Goal: Task Accomplishment & Management: Complete application form

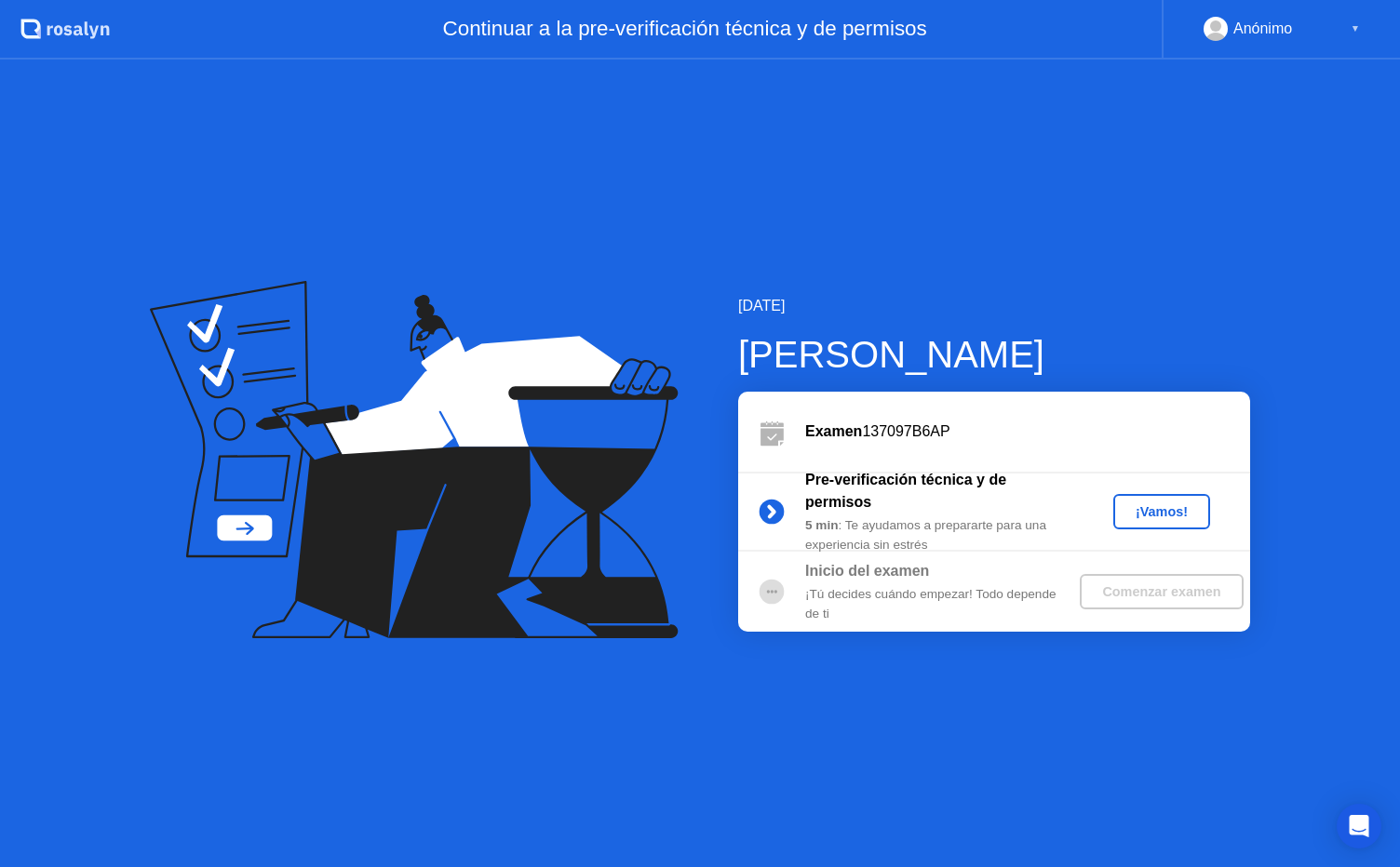
click at [1130, 510] on div "¡Vamos!" at bounding box center [1161, 511] width 82 height 15
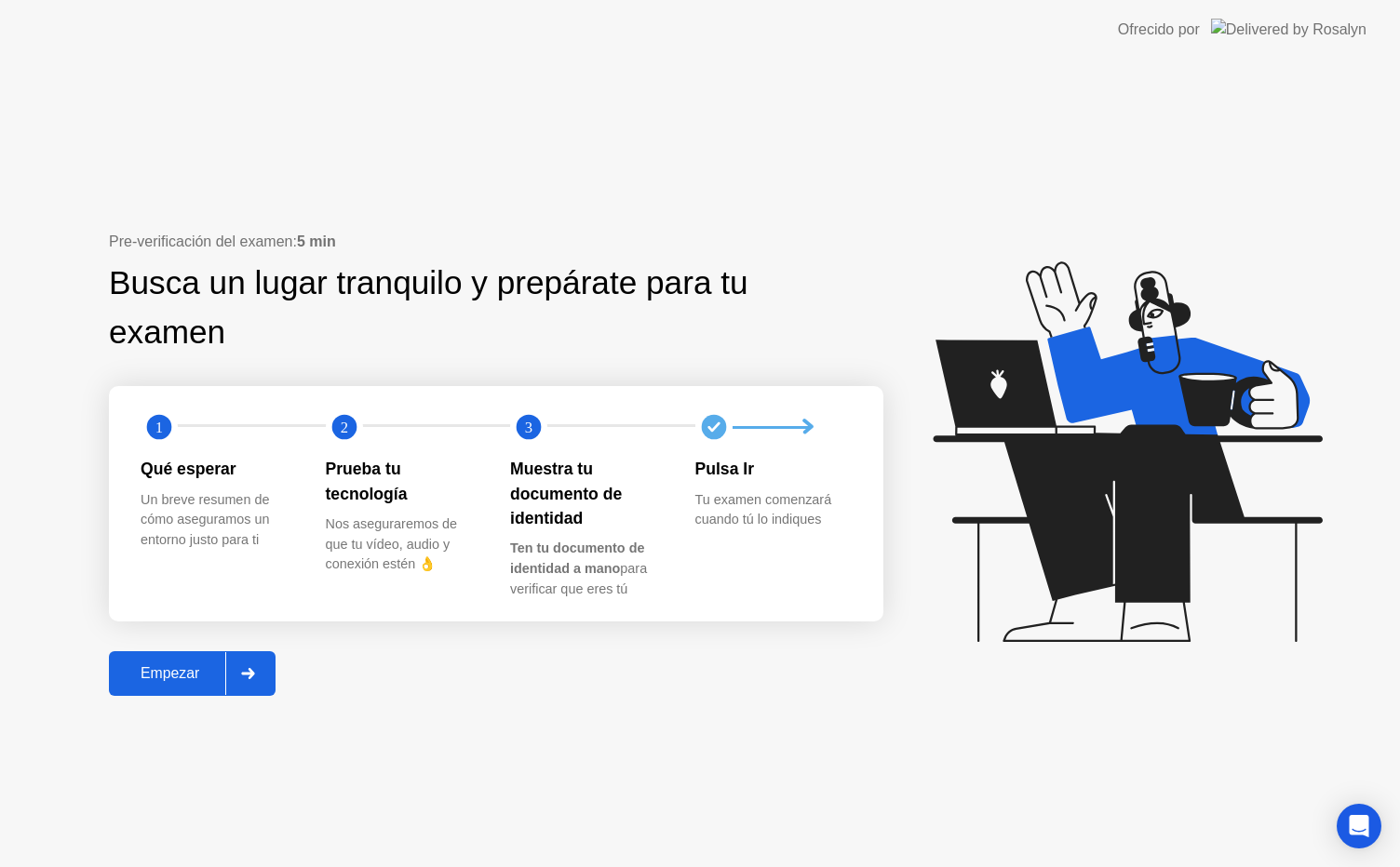
click at [208, 671] on div "Empezar" at bounding box center [170, 674] width 111 height 17
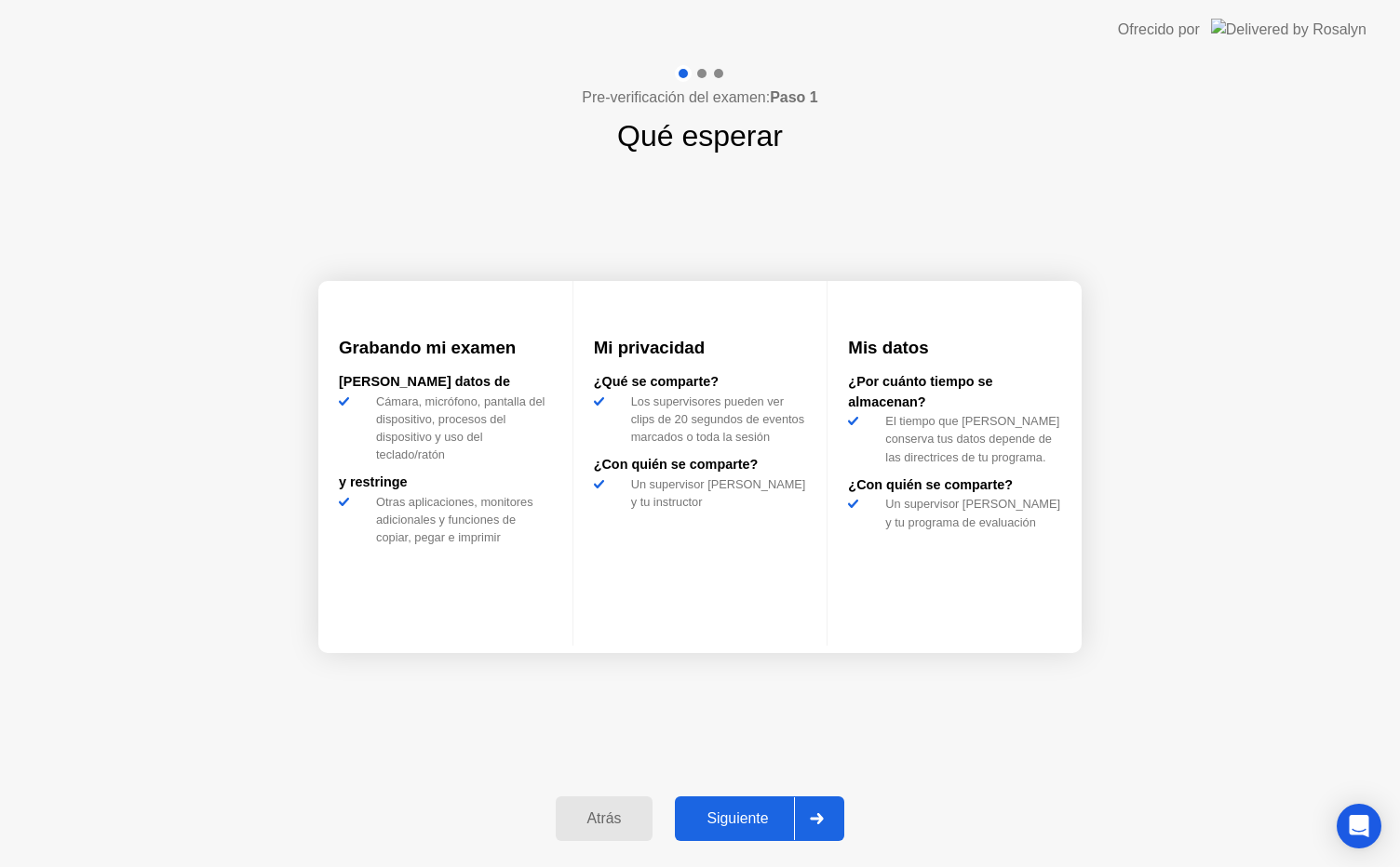
click at [743, 814] on div "Siguiente" at bounding box center [737, 818] width 114 height 17
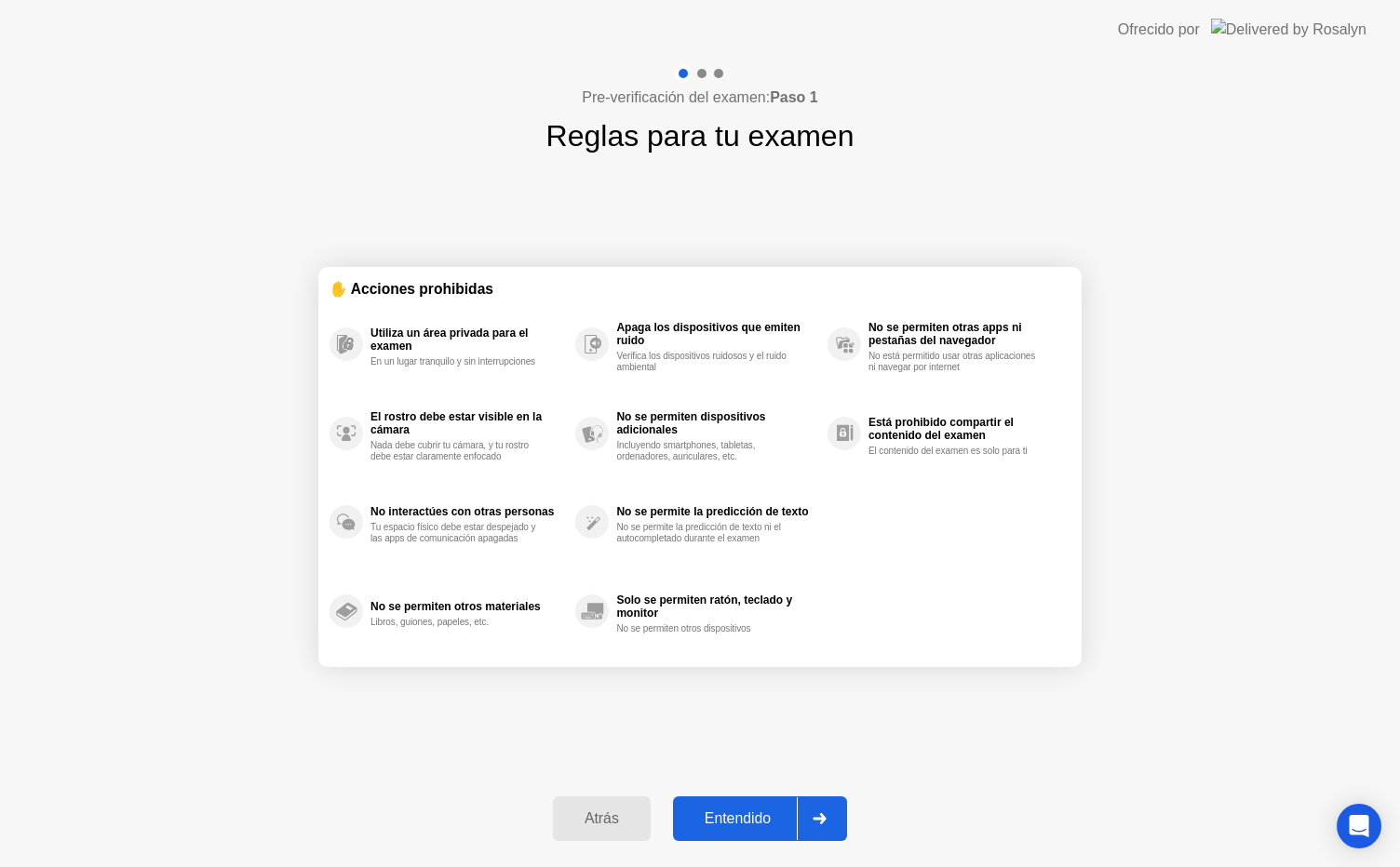
click at [800, 810] on div at bounding box center [818, 818] width 45 height 43
select select "**********"
select select "*******"
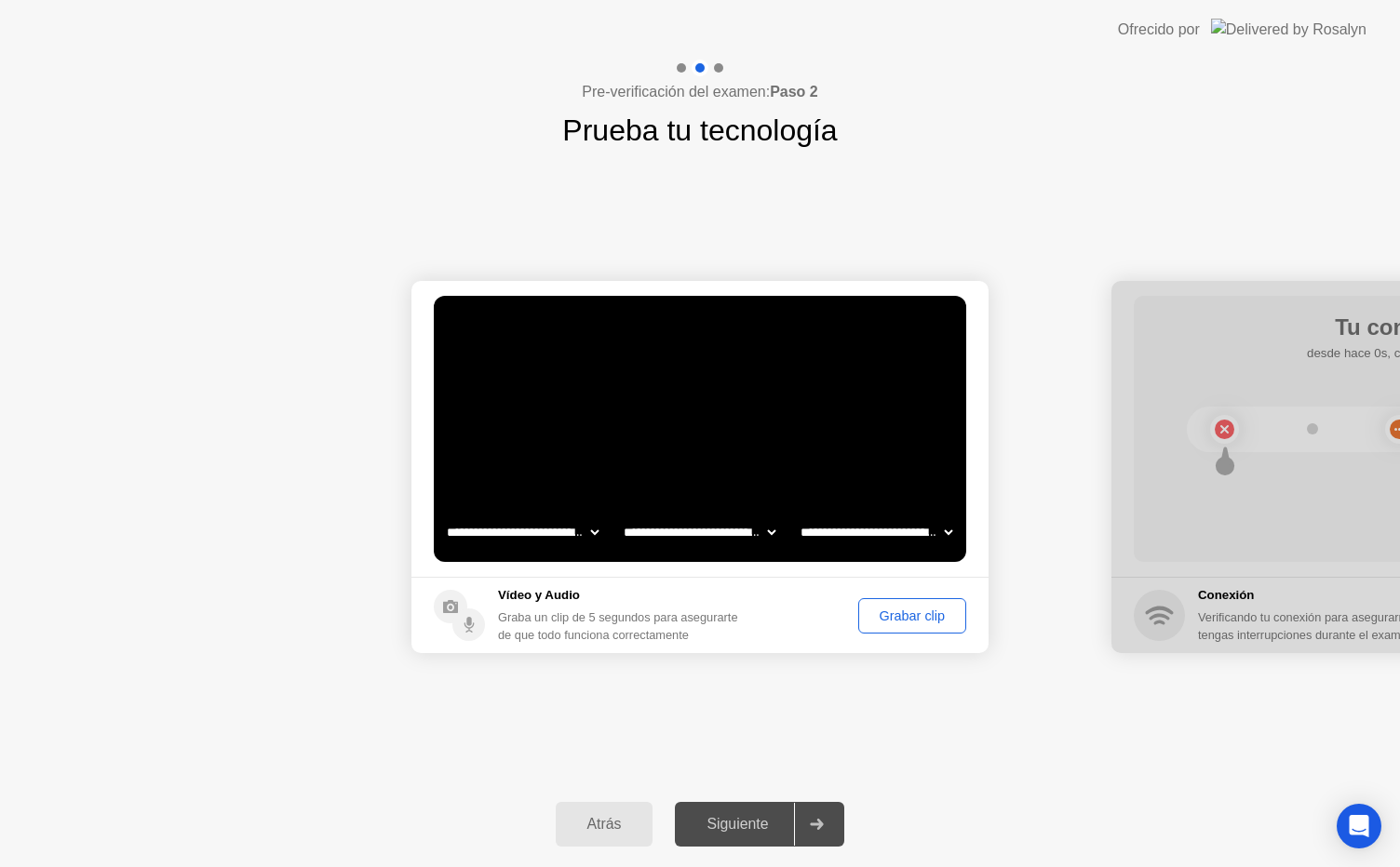
click at [871, 611] on div "Grabar clip" at bounding box center [913, 615] width 95 height 15
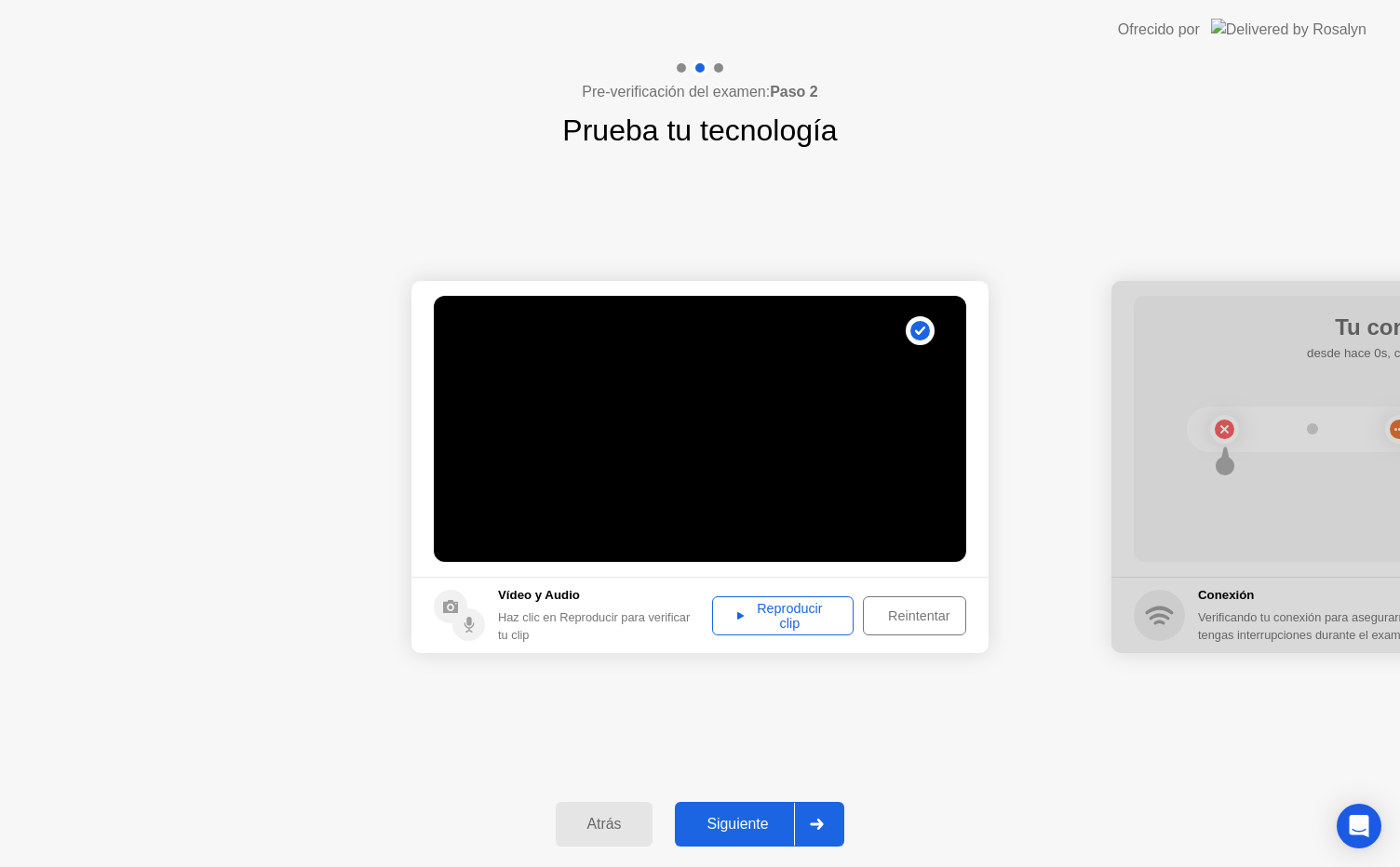
click at [871, 611] on div "Reintentar" at bounding box center [918, 615] width 99 height 15
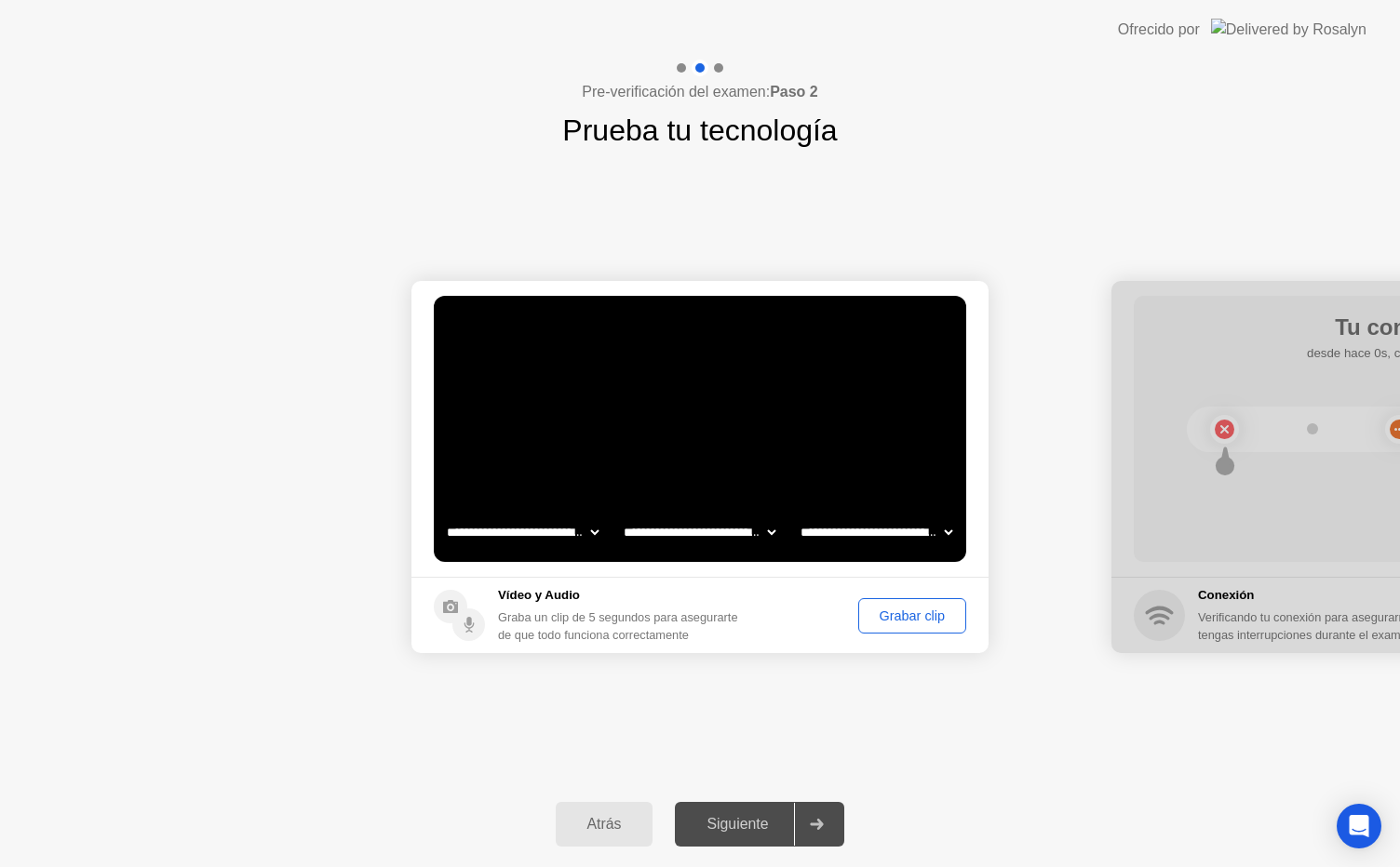
click at [892, 608] on div "Grabar clip" at bounding box center [913, 615] width 95 height 15
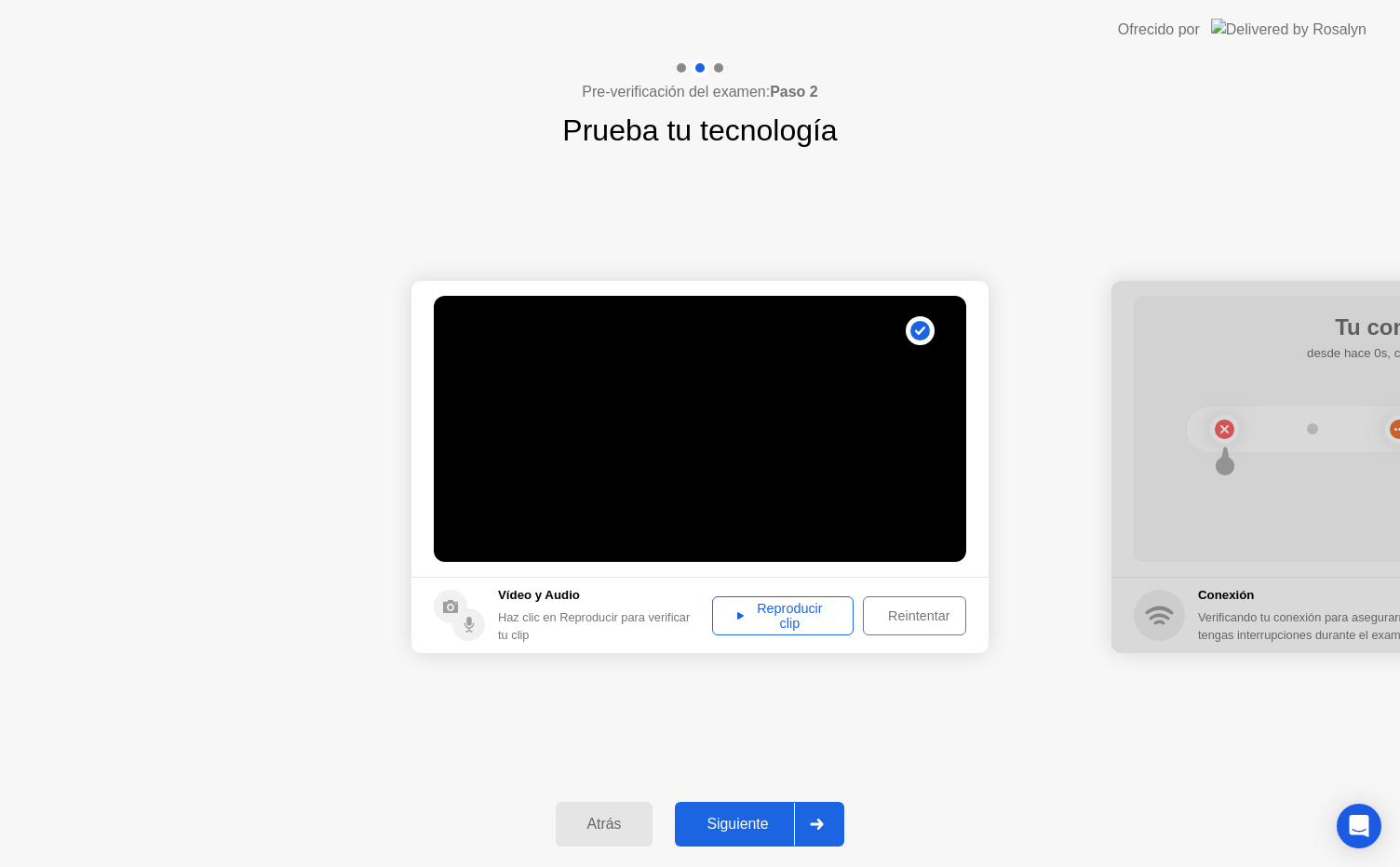
click at [787, 618] on div "Reproducir clip" at bounding box center [783, 616] width 129 height 30
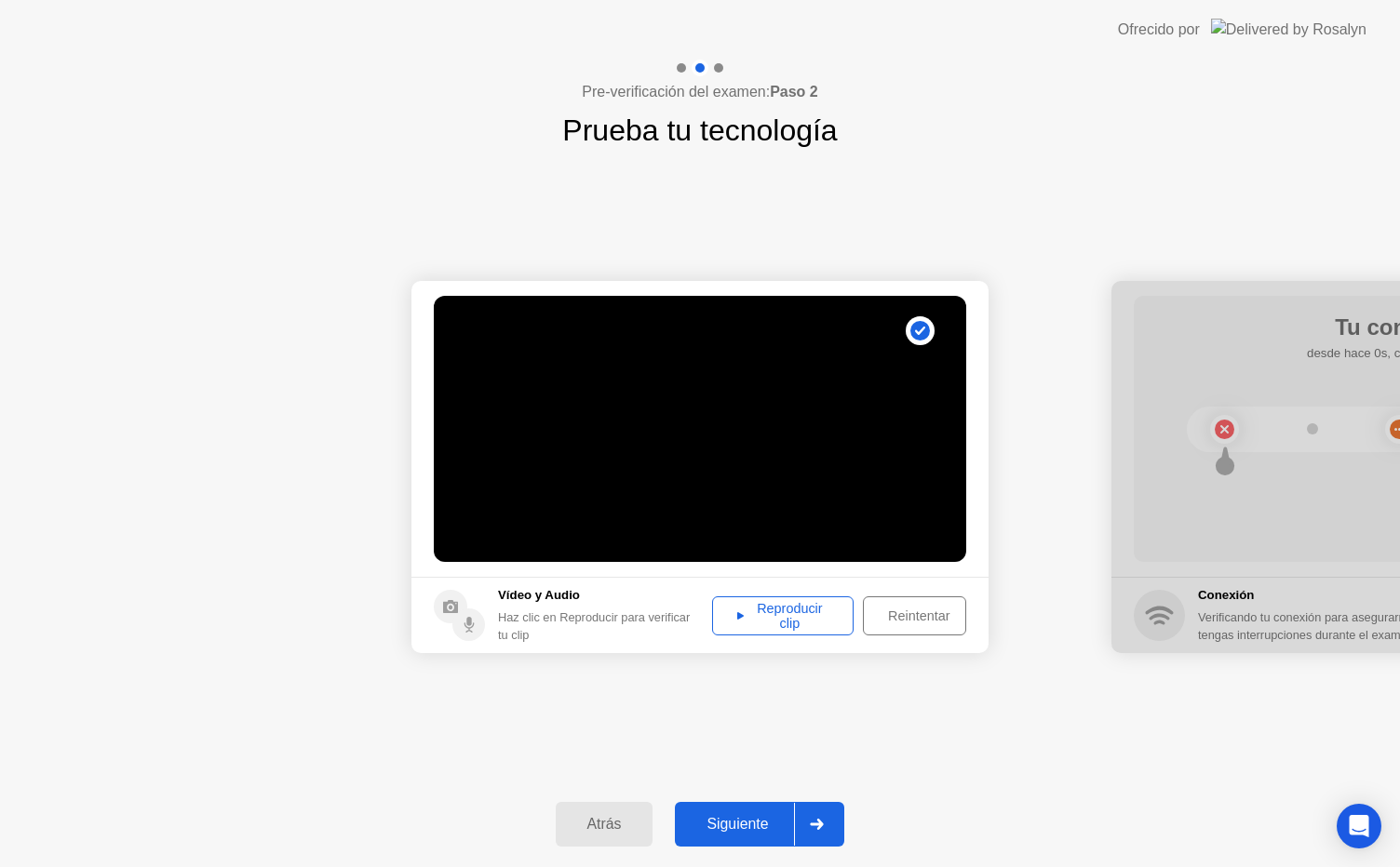
click at [735, 614] on div "Reproducir clip" at bounding box center [783, 616] width 129 height 30
click at [747, 810] on button "Siguiente" at bounding box center [759, 824] width 169 height 45
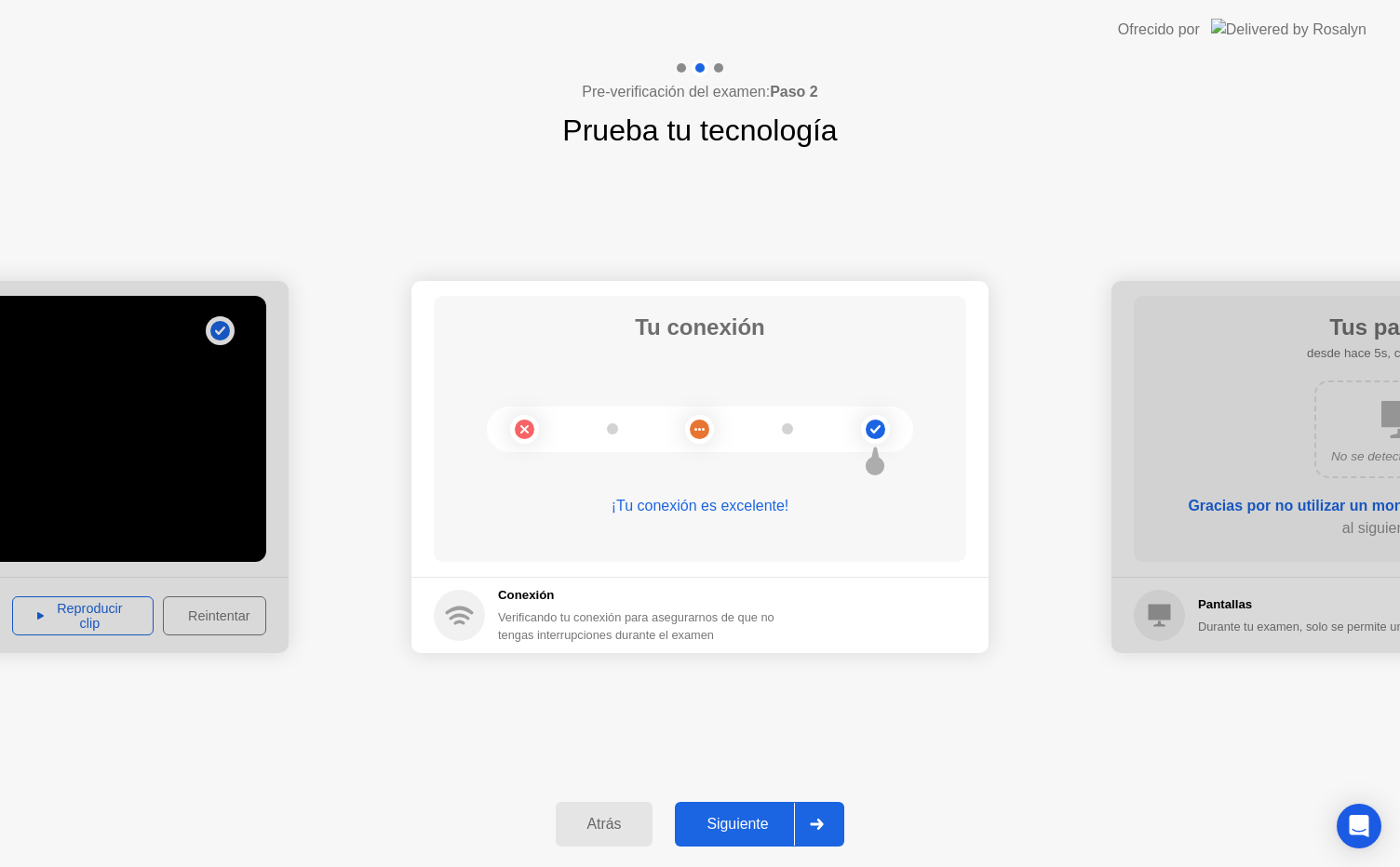
click at [747, 810] on button "Siguiente" at bounding box center [759, 824] width 169 height 45
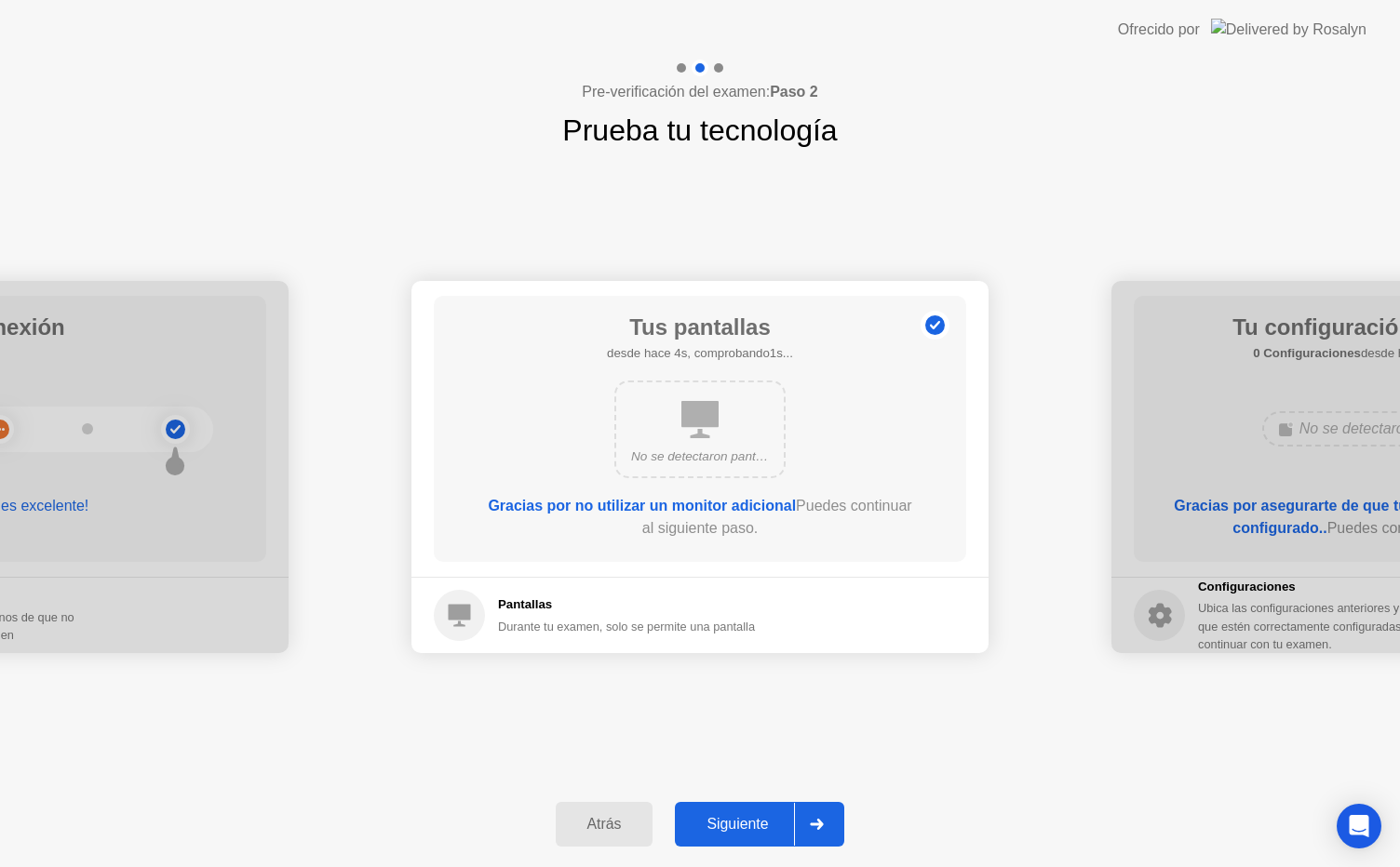
click at [747, 810] on button "Siguiente" at bounding box center [759, 824] width 169 height 45
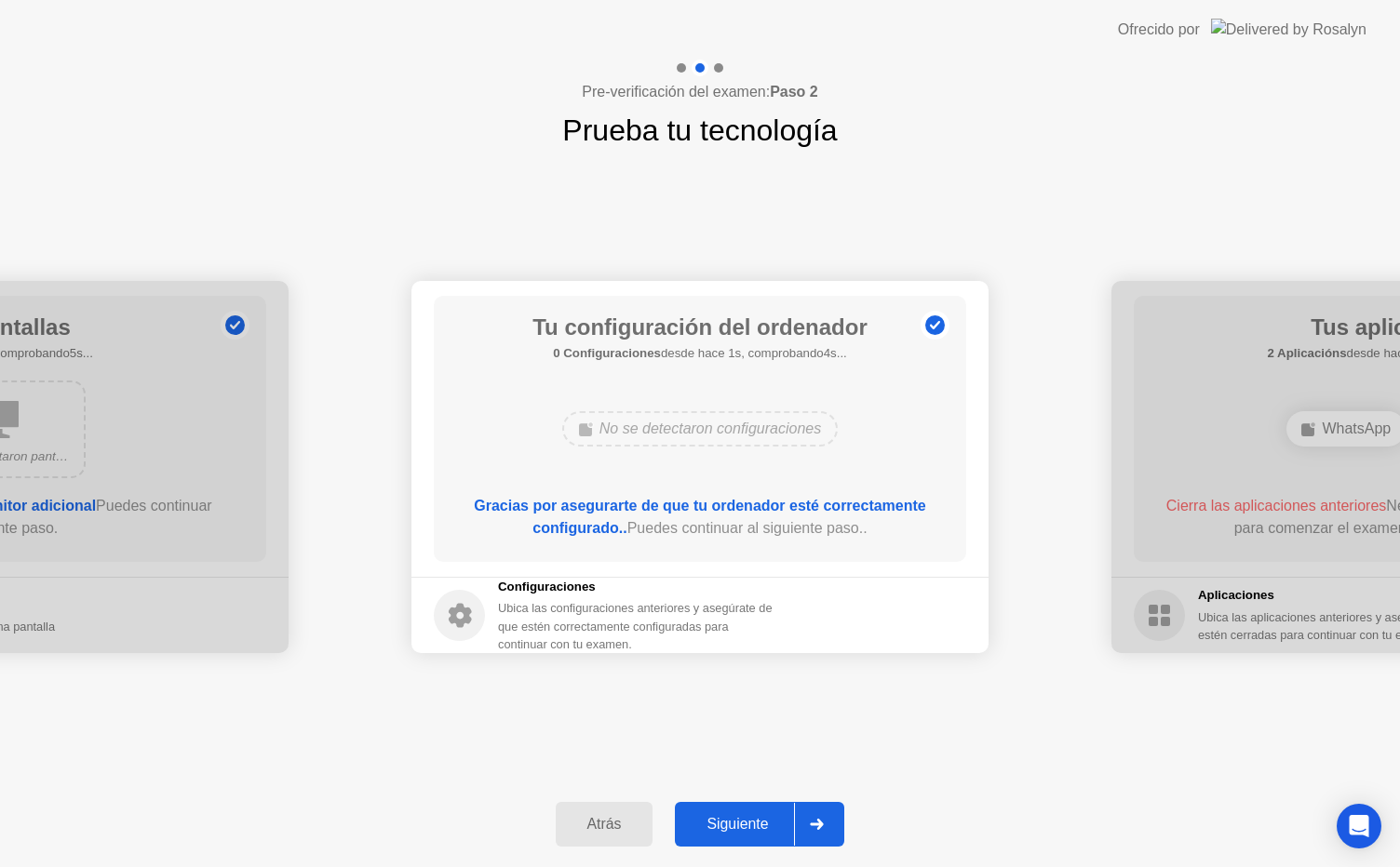
click at [747, 810] on button "Siguiente" at bounding box center [759, 824] width 169 height 45
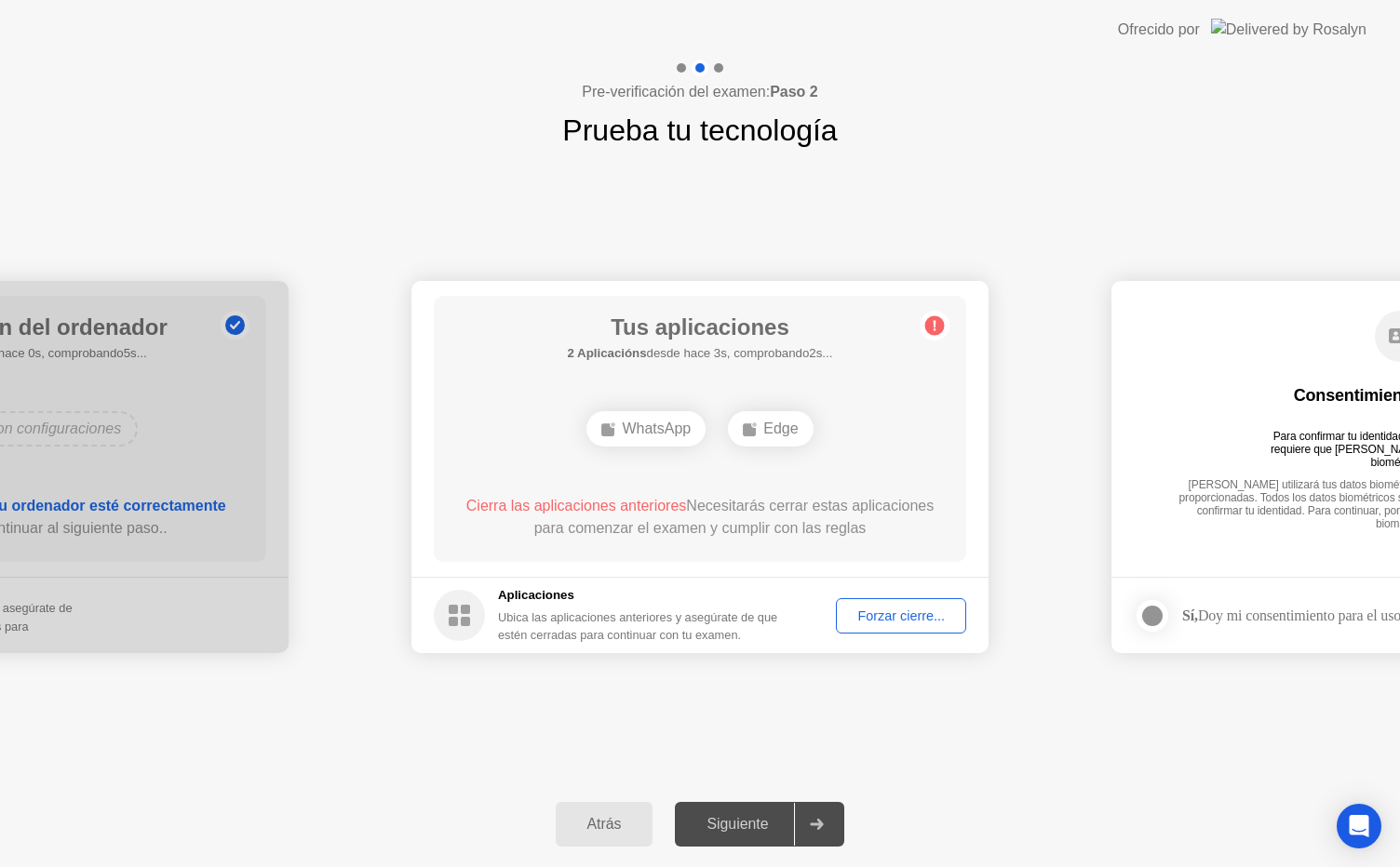
click at [868, 610] on div "Forzar cierre..." at bounding box center [901, 615] width 117 height 15
click at [856, 613] on div "Forzar cierre..." at bounding box center [901, 615] width 117 height 15
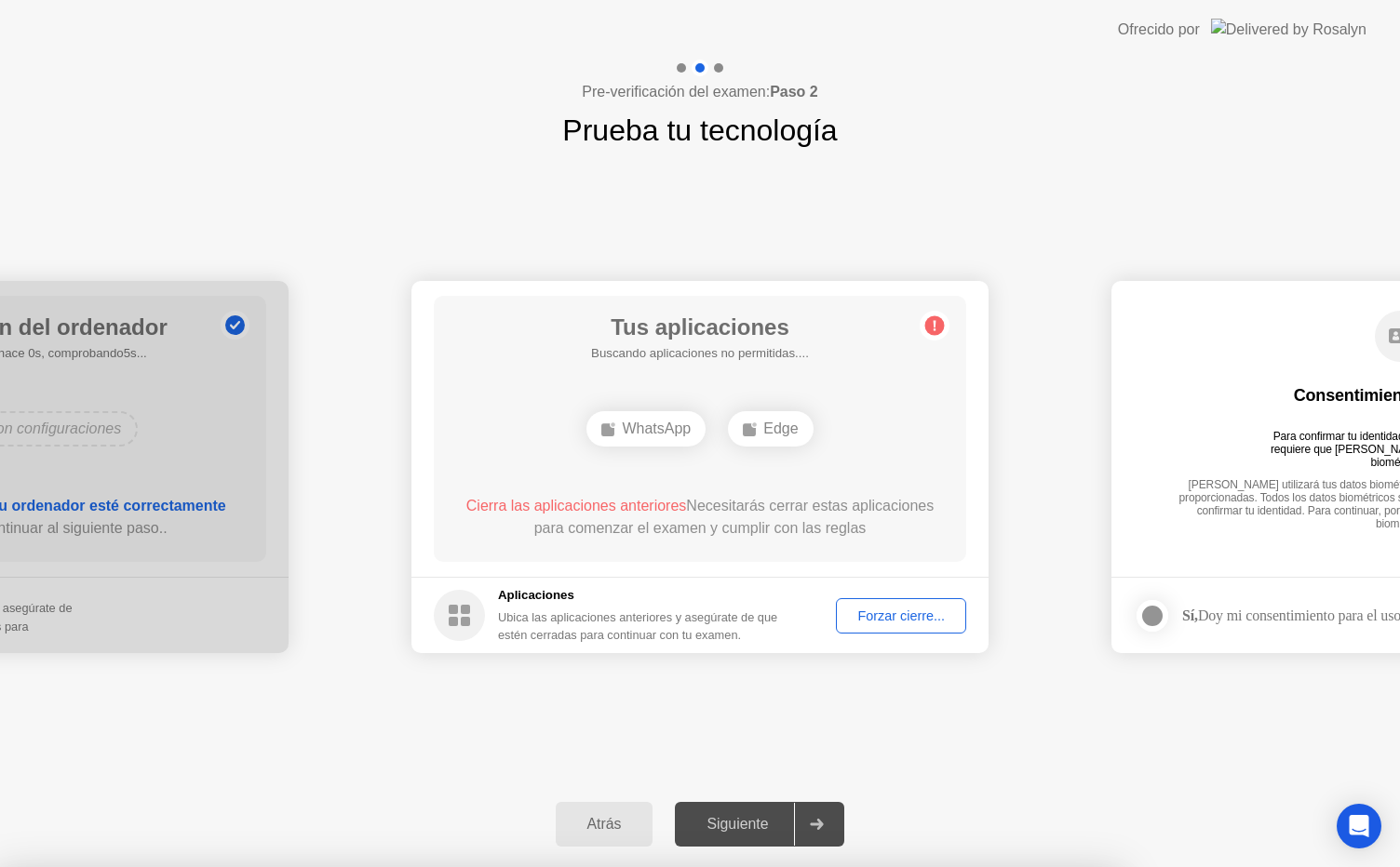
click at [876, 612] on div "Forzar cierre..." at bounding box center [901, 615] width 117 height 15
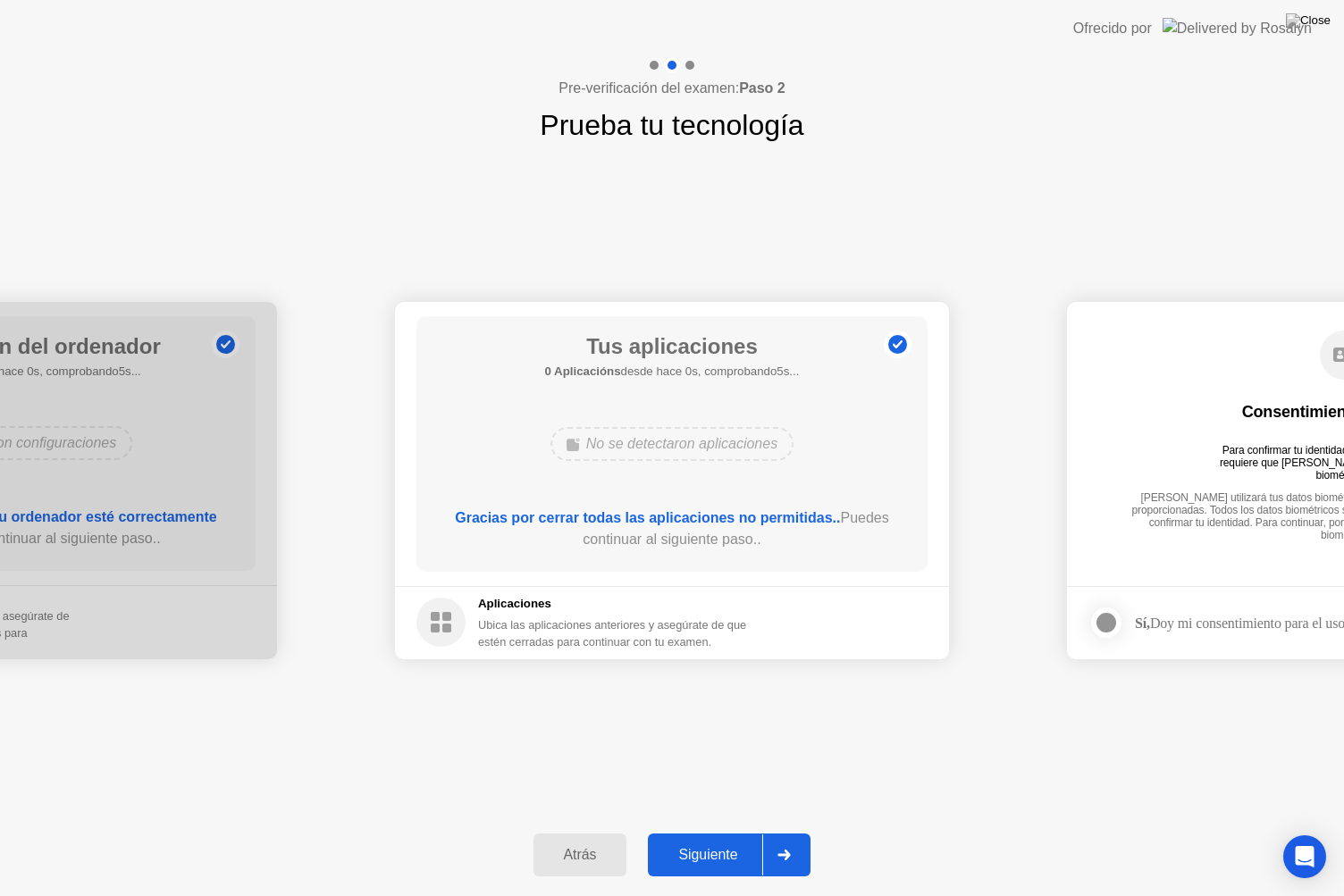
click at [752, 831] on div "Siguiente" at bounding box center [708, 854] width 109 height 16
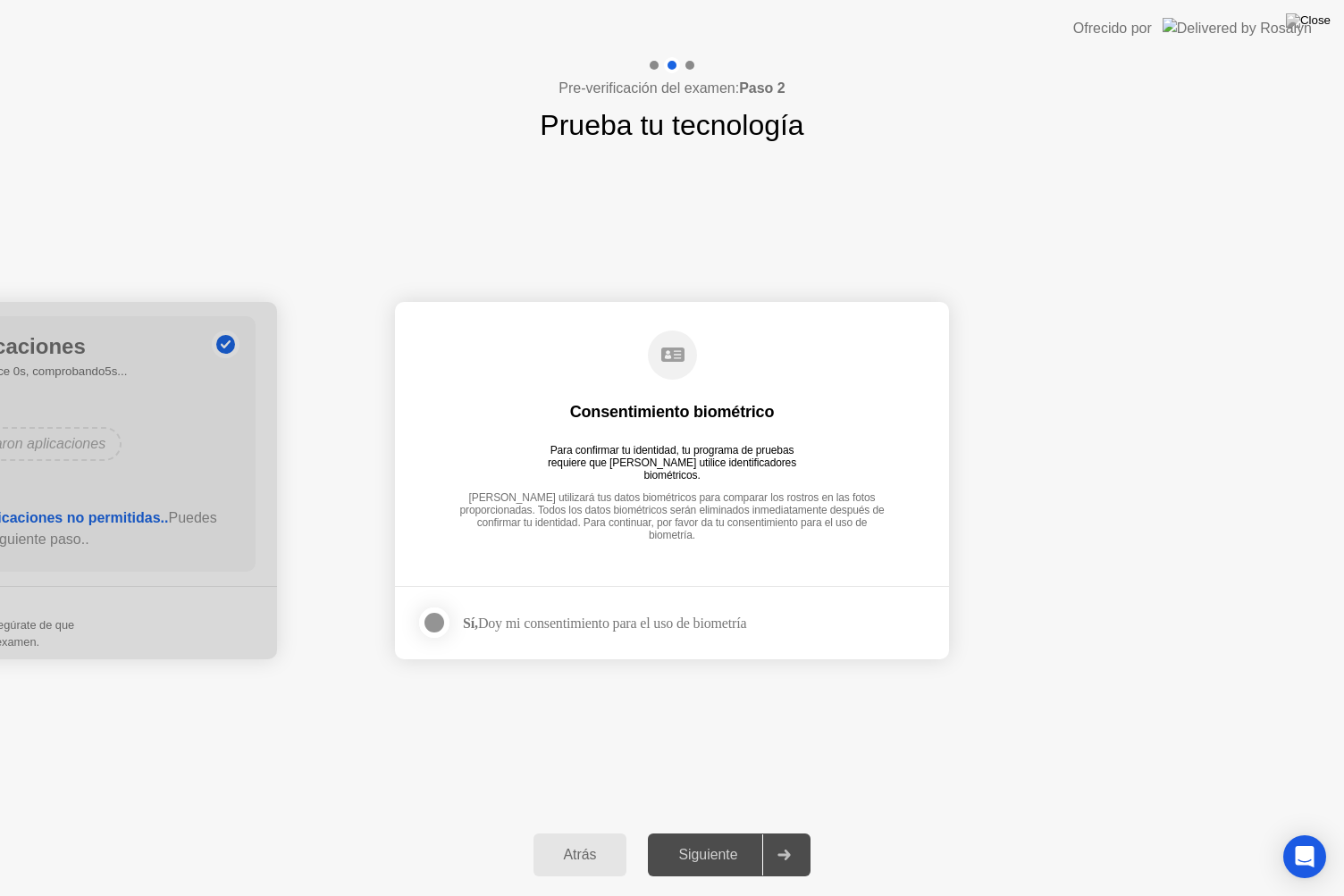
click at [752, 831] on div "Siguiente" at bounding box center [708, 854] width 109 height 16
click at [429, 625] on div at bounding box center [434, 622] width 22 height 22
click at [751, 831] on div "Siguiente" at bounding box center [708, 854] width 109 height 16
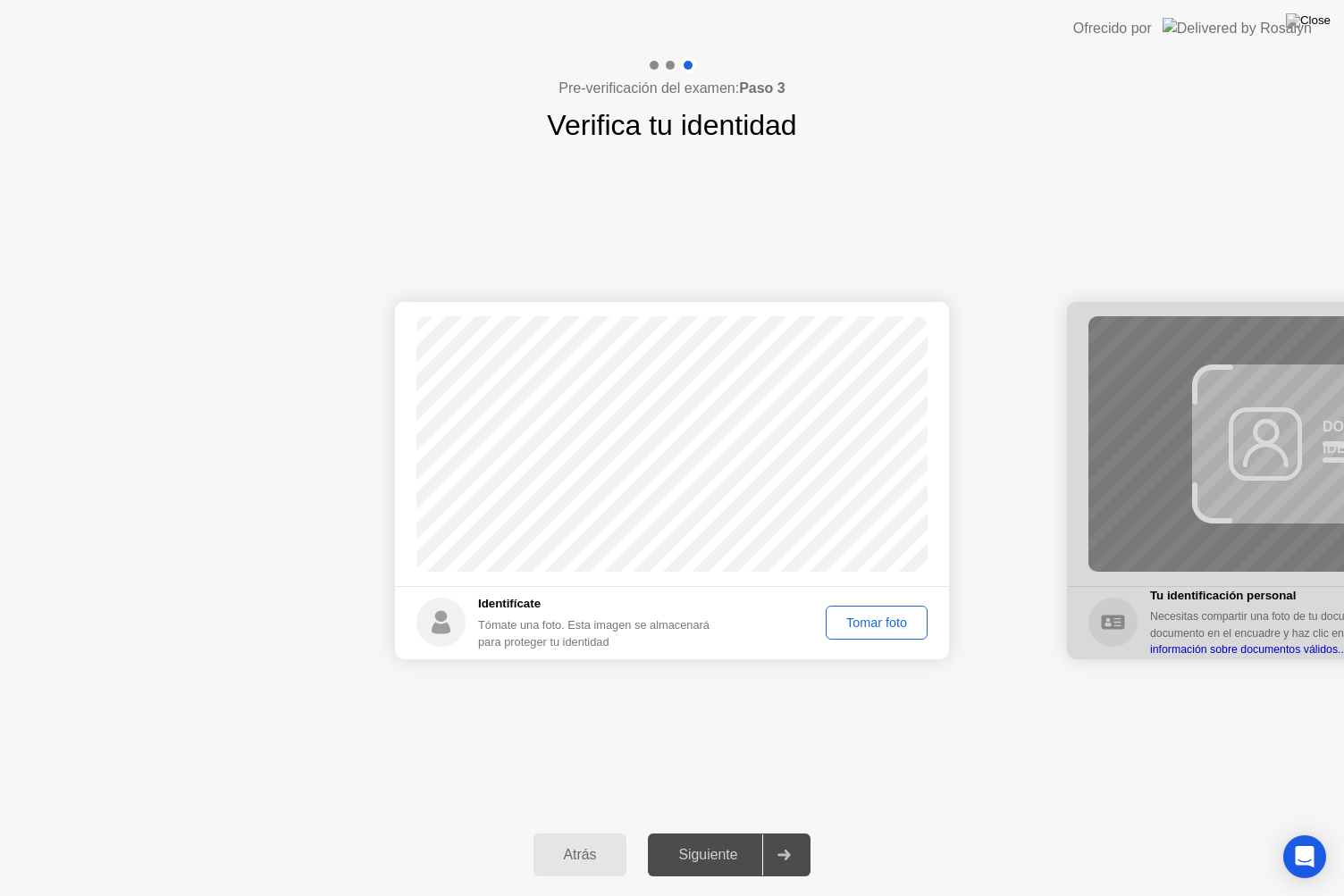
click at [877, 626] on div "Tomar foto" at bounding box center [876, 622] width 89 height 14
click at [732, 831] on div "Siguiente" at bounding box center [708, 854] width 109 height 16
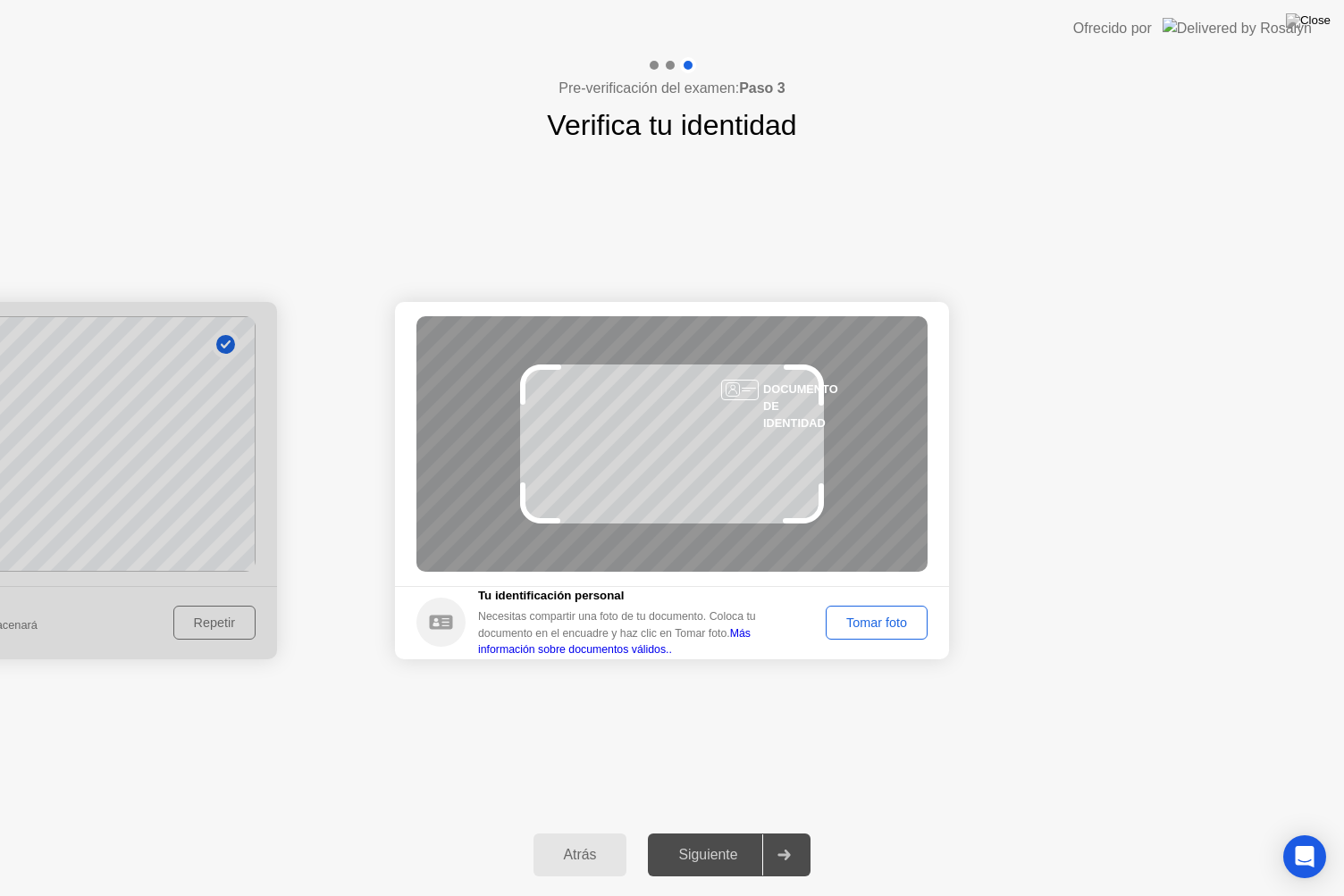
click at [860, 629] on div "Tomar foto" at bounding box center [876, 622] width 89 height 14
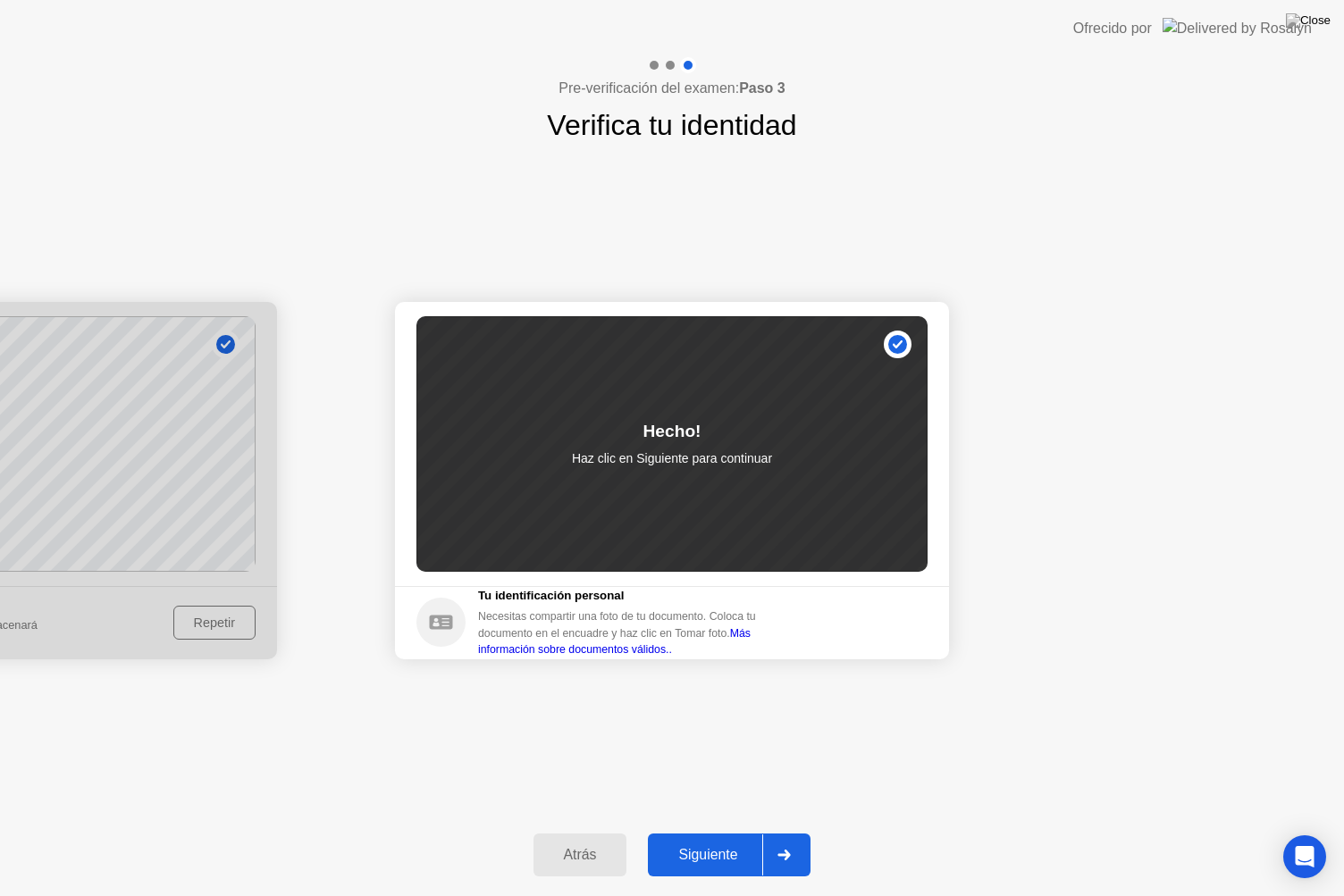
click at [720, 831] on div "Siguiente" at bounding box center [708, 854] width 109 height 16
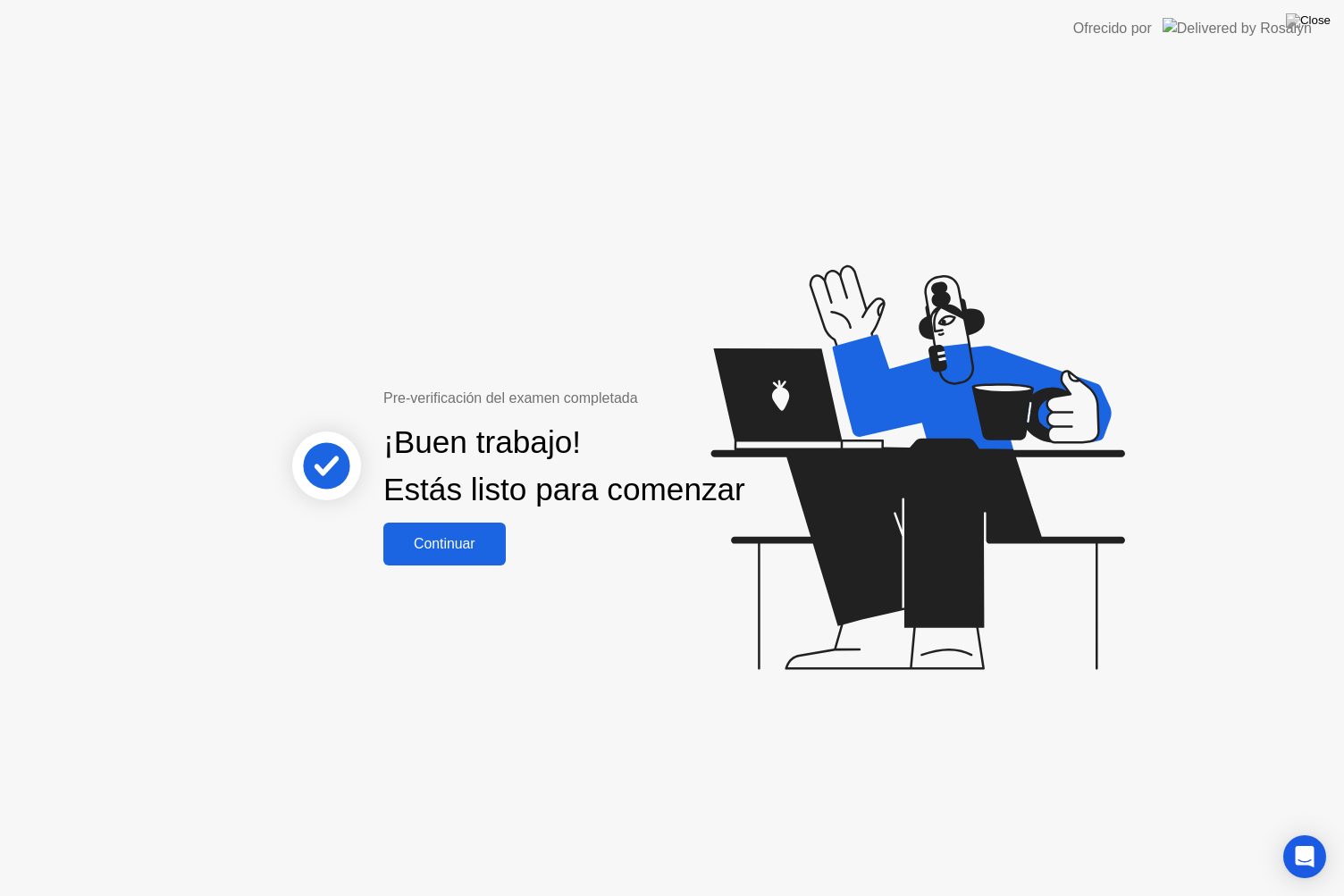
click at [440, 552] on div "Continuar" at bounding box center [444, 544] width 111 height 16
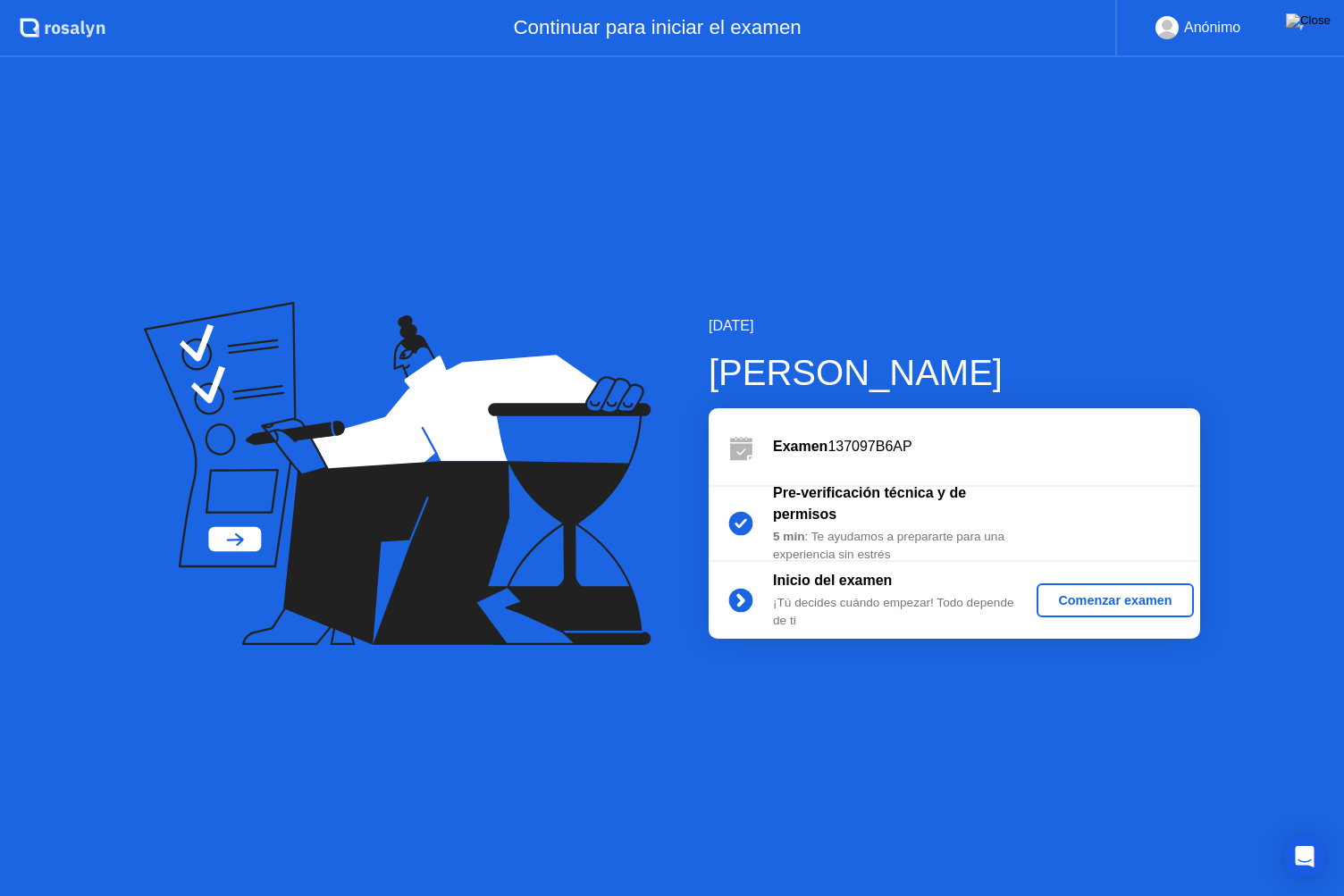
click at [1101, 598] on div "Comenzar examen" at bounding box center [1114, 600] width 142 height 14
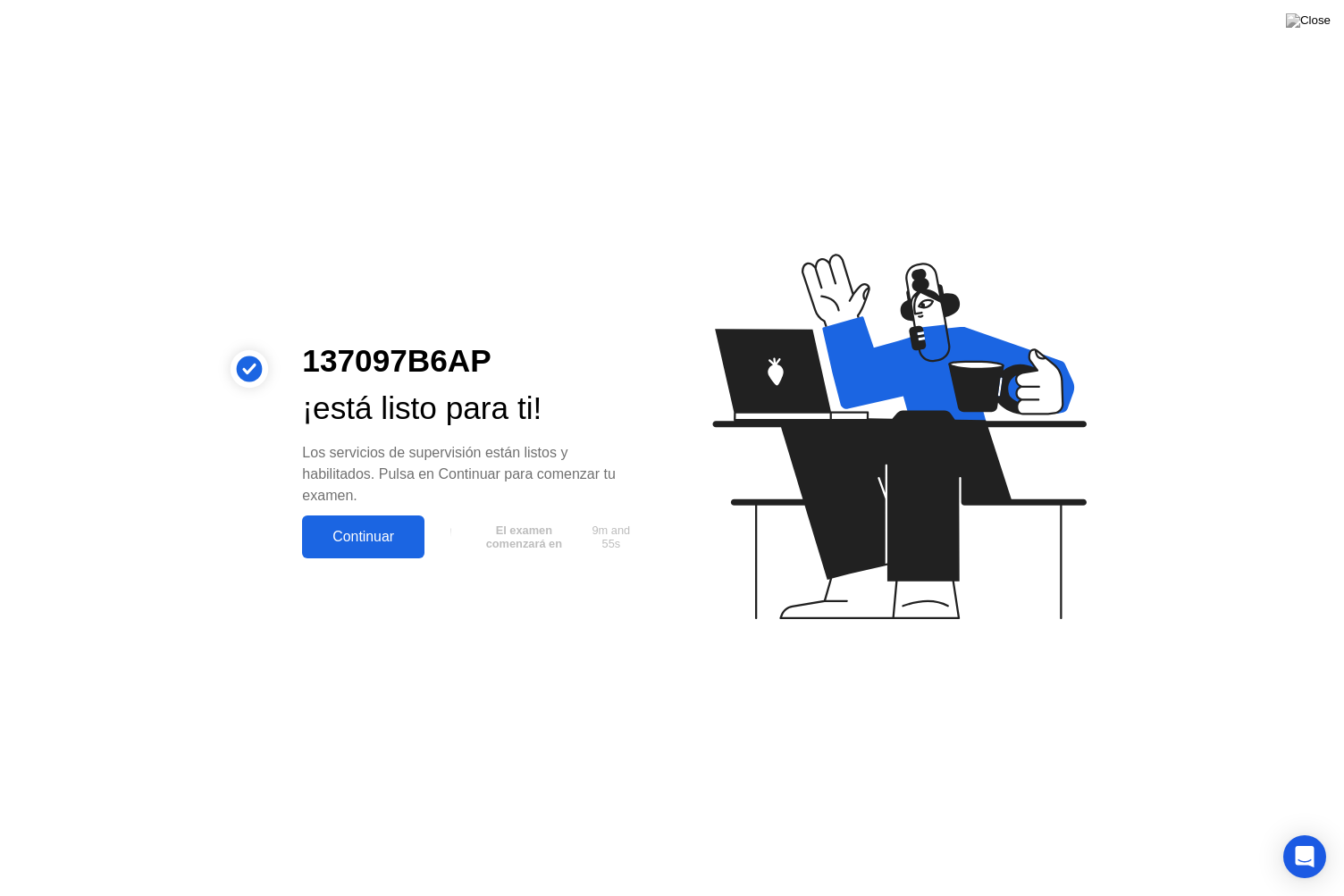
click at [356, 529] on div "Continuar" at bounding box center [362, 536] width 111 height 16
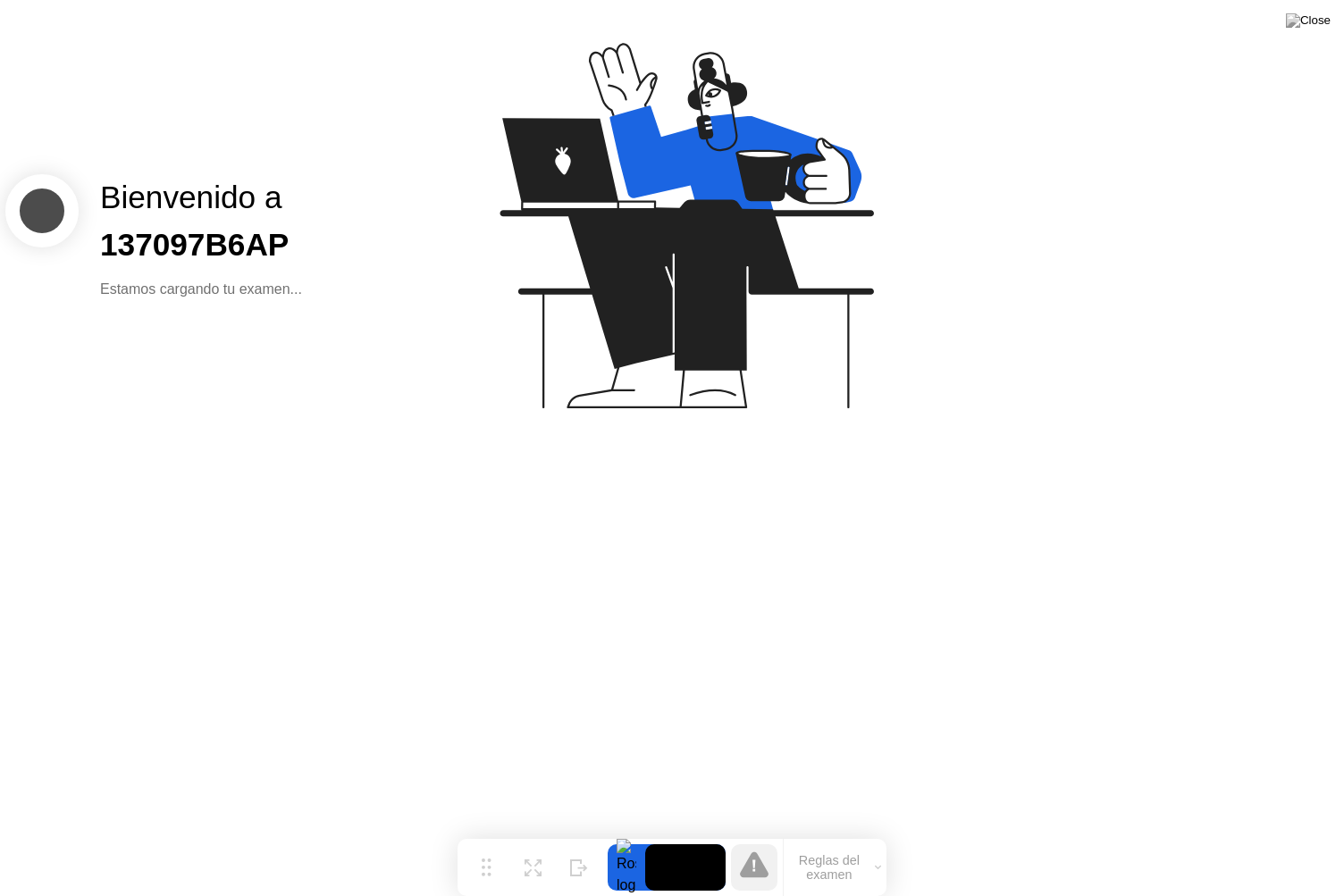
click at [832, 831] on button "Reglas del examen" at bounding box center [835, 867] width 103 height 30
